Goal: Information Seeking & Learning: Find specific fact

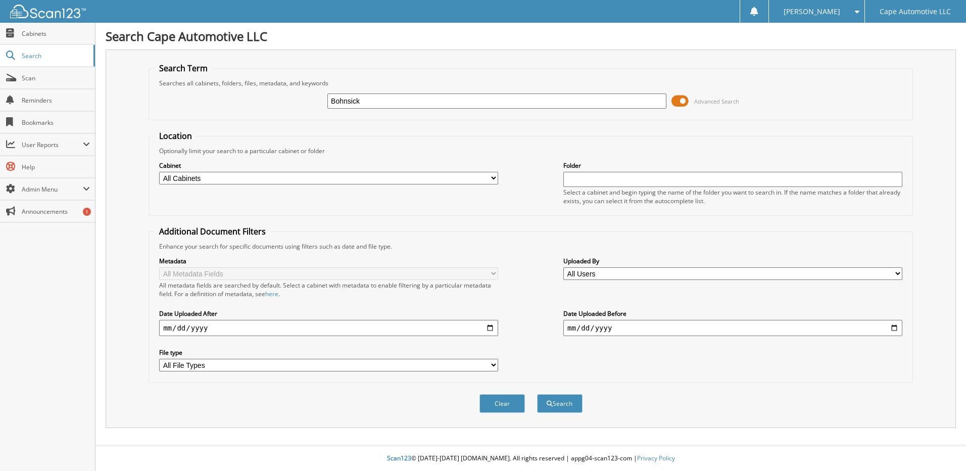
type input "Bohnsick"
click at [537, 394] on button "Search" at bounding box center [559, 403] width 45 height 19
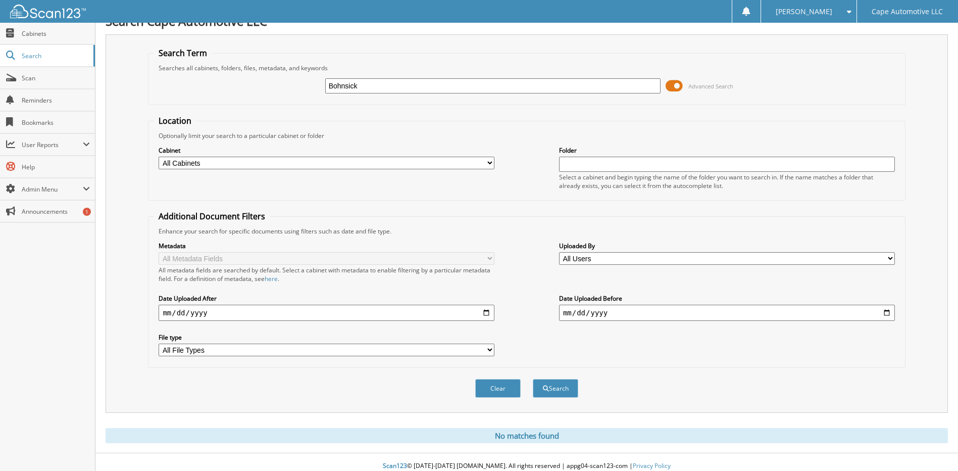
scroll to position [23, 0]
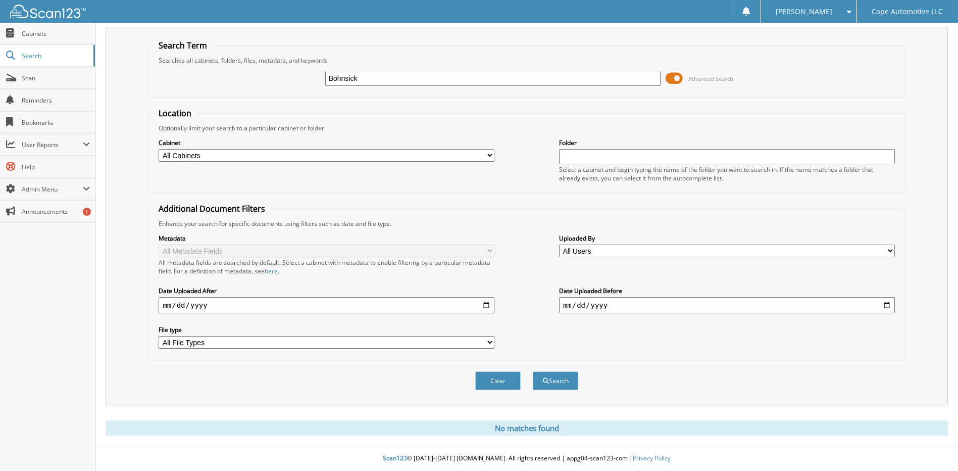
click at [462, 131] on div "Optionally limit your search to a particular cabinet or folder" at bounding box center [527, 128] width 746 height 9
